Goal: Find specific page/section: Find specific page/section

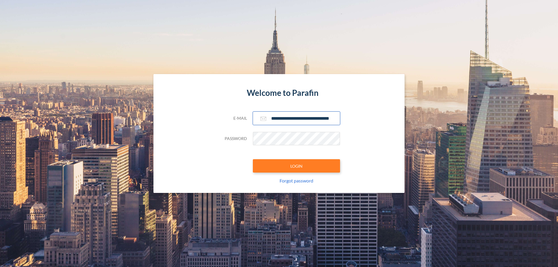
type input "**********"
click at [297, 166] on button "LOGIN" at bounding box center [296, 165] width 87 height 13
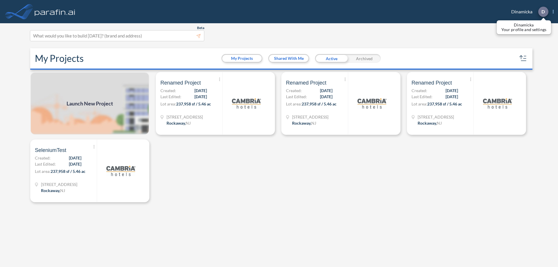
click at [543, 12] on p "D" at bounding box center [543, 11] width 3 height 5
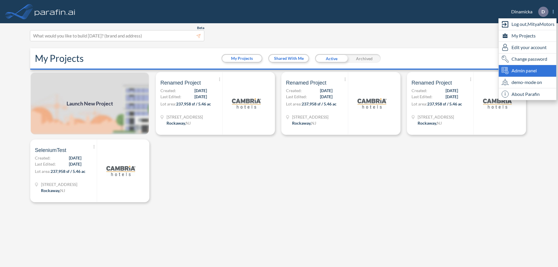
click at [528, 71] on span "Admin panel" at bounding box center [524, 70] width 25 height 7
